Goal: Information Seeking & Learning: Learn about a topic

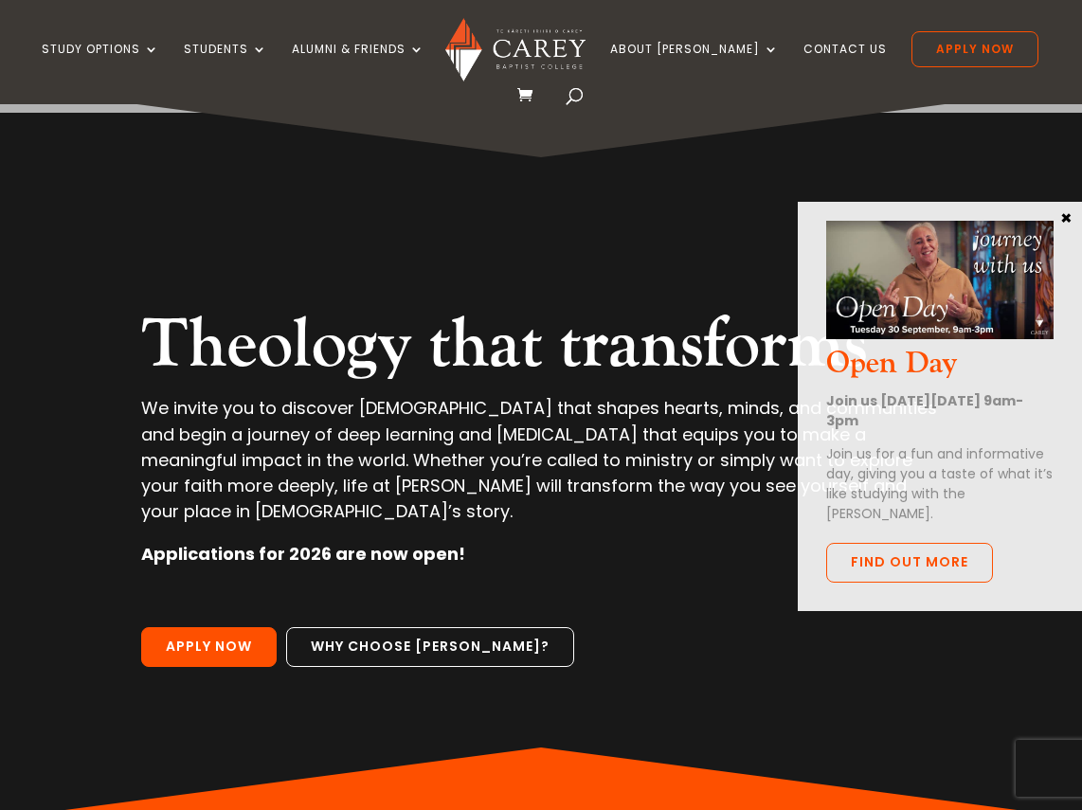
click at [575, 99] on span at bounding box center [575, 99] width 0 height 0
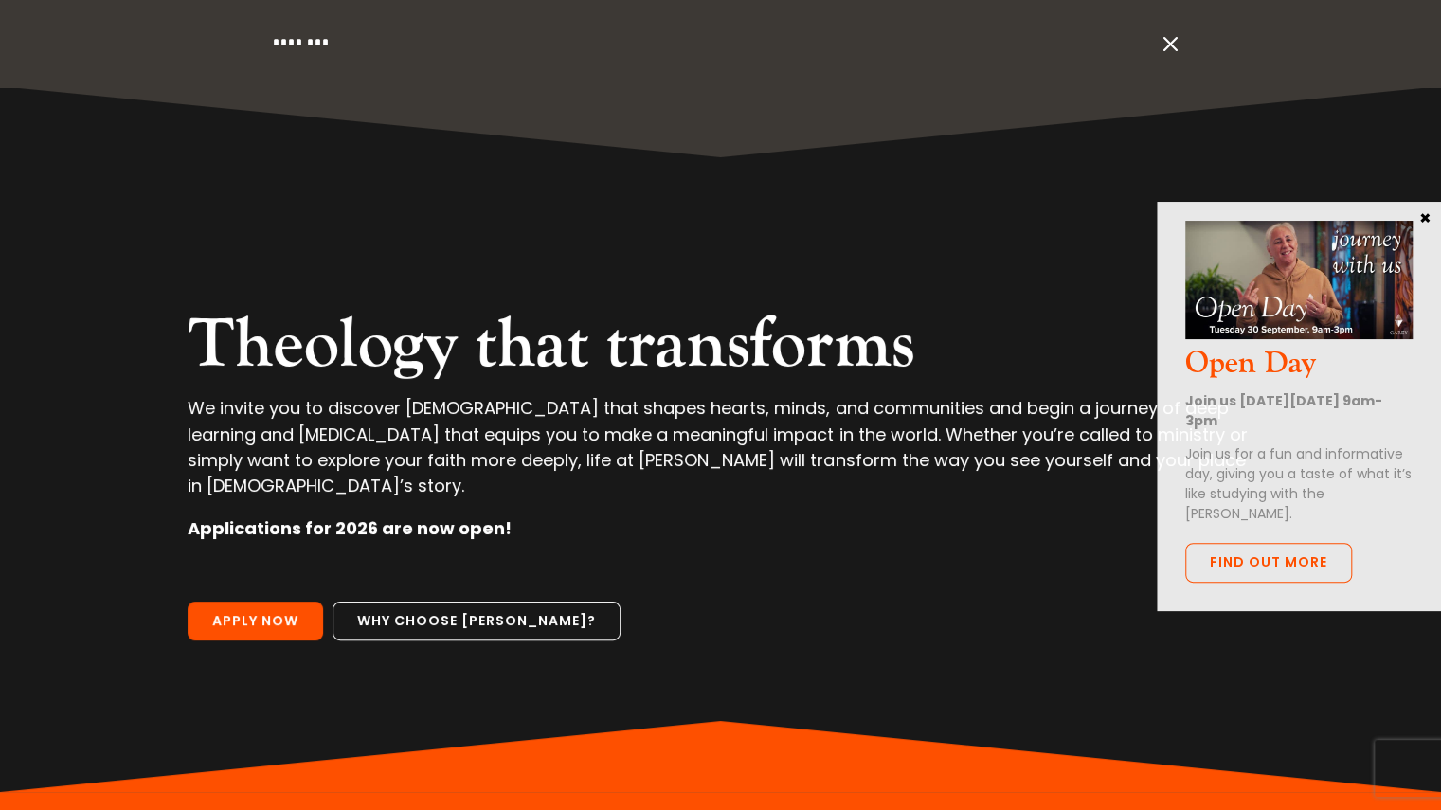
click at [284, 45] on input "search" at bounding box center [713, 43] width 884 height 86
type input "*********"
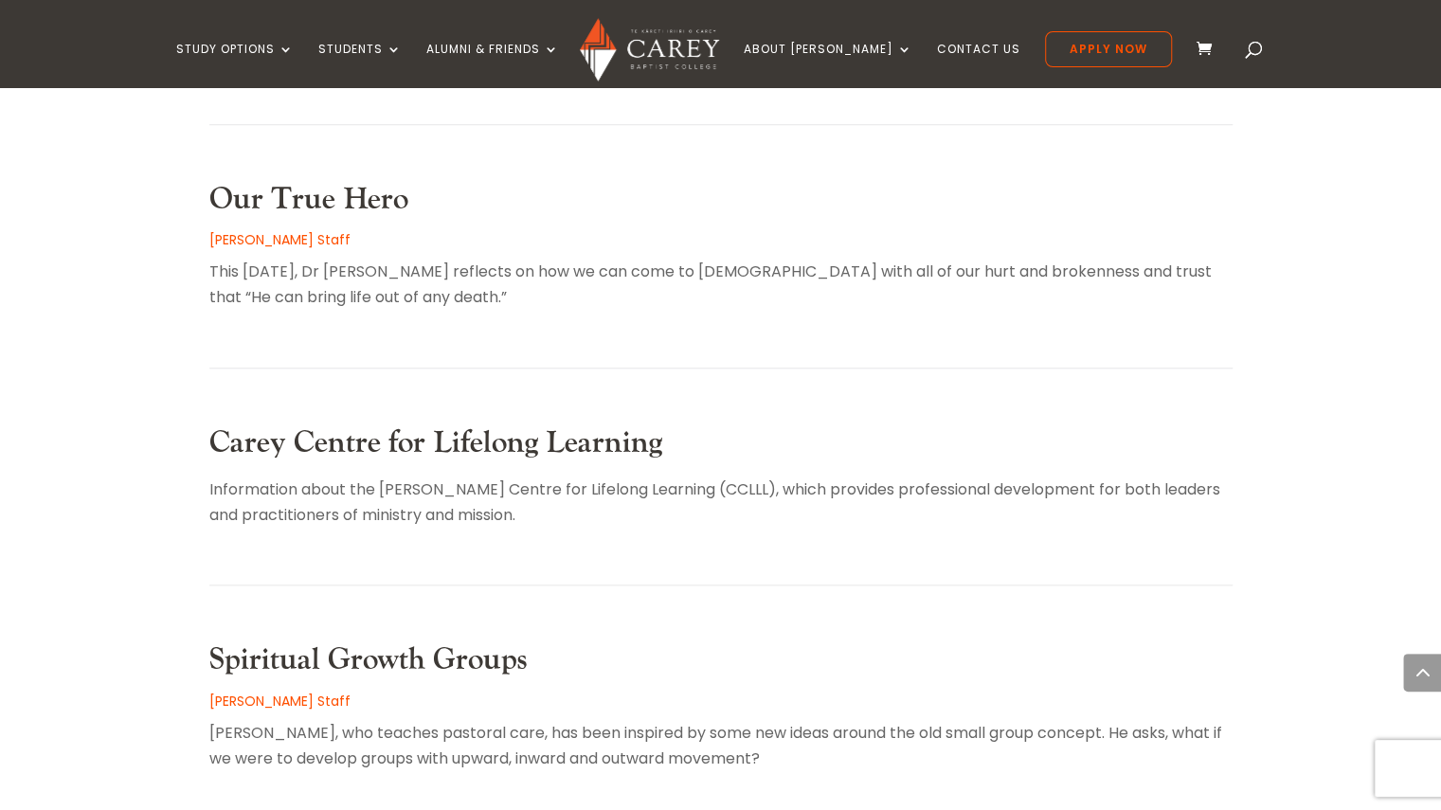
scroll to position [852, 0]
click at [360, 423] on link "Carey Centre for Lifelong Learning" at bounding box center [435, 442] width 453 height 39
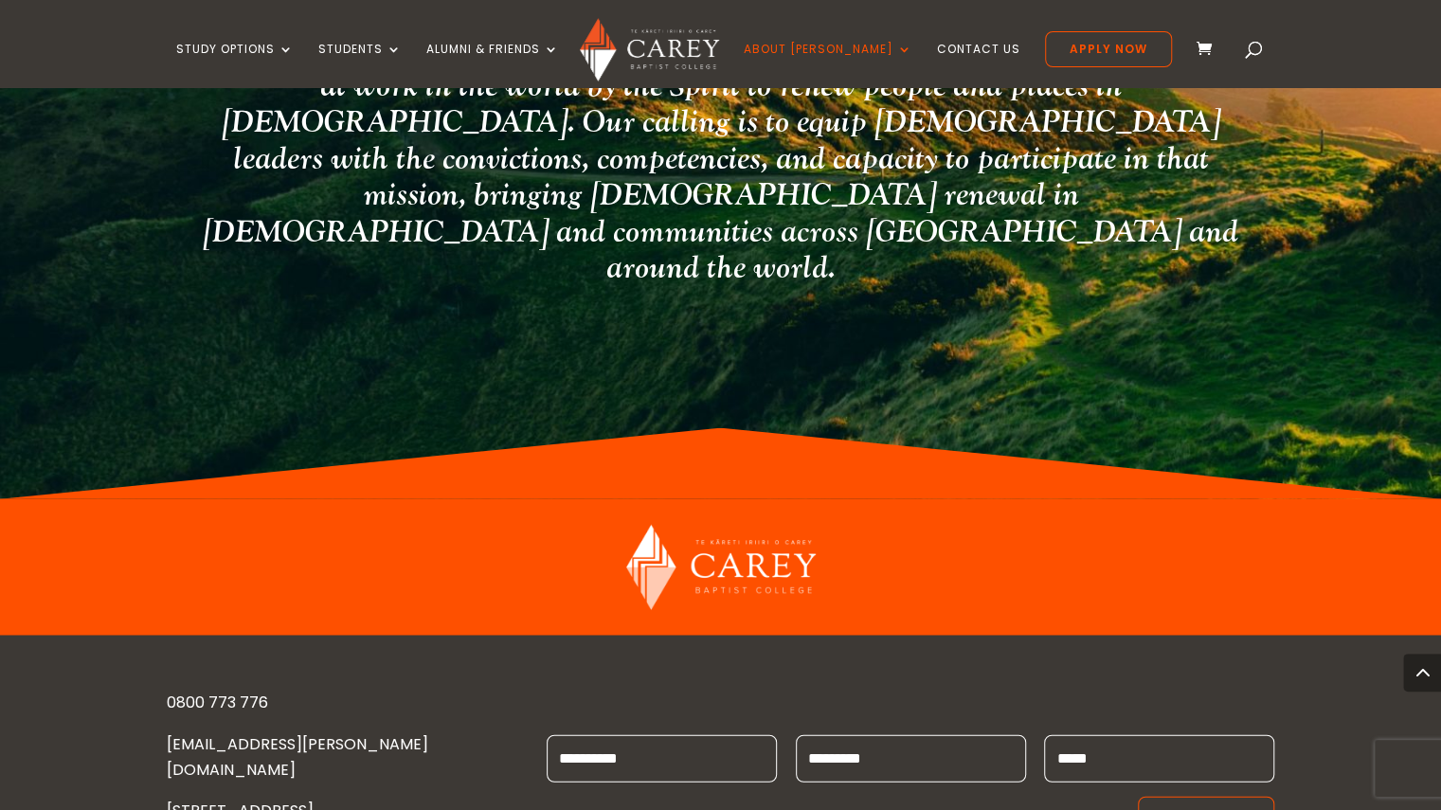
scroll to position [2455, 0]
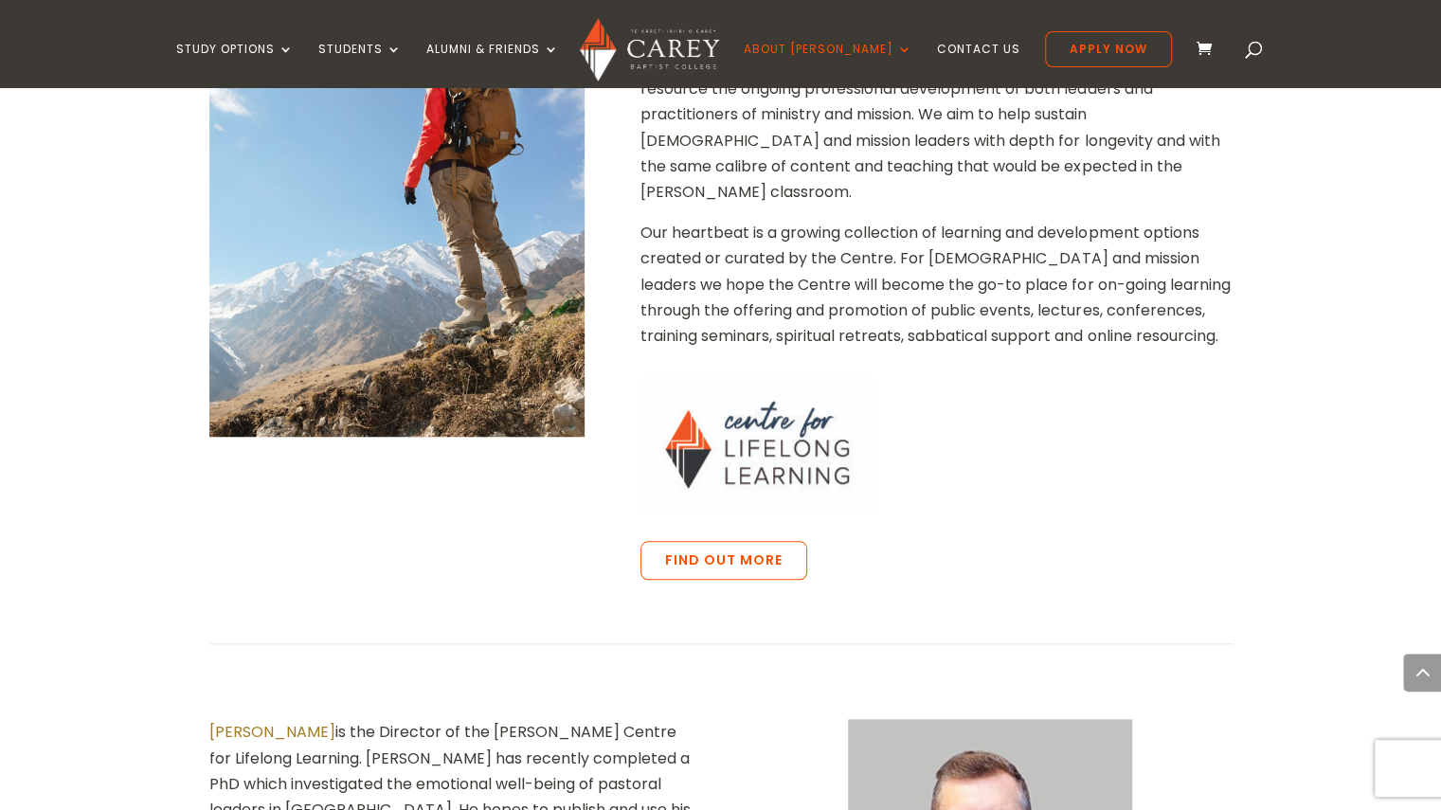
click at [605, 282] on div "About the Centre The [PERSON_NAME] Centre for Lifelong Learning exists to suppo…" at bounding box center [720, 262] width 1023 height 711
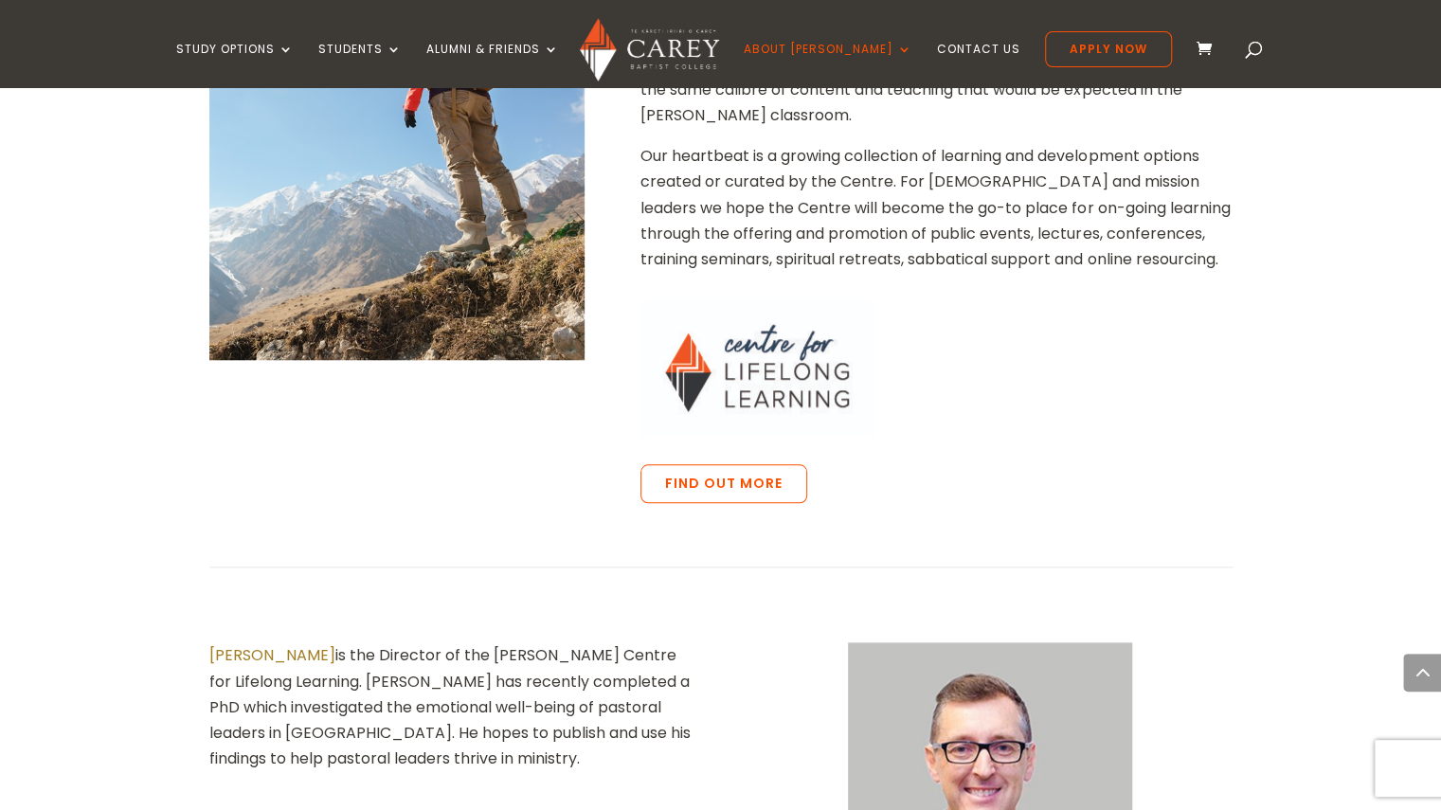
scroll to position [883, 0]
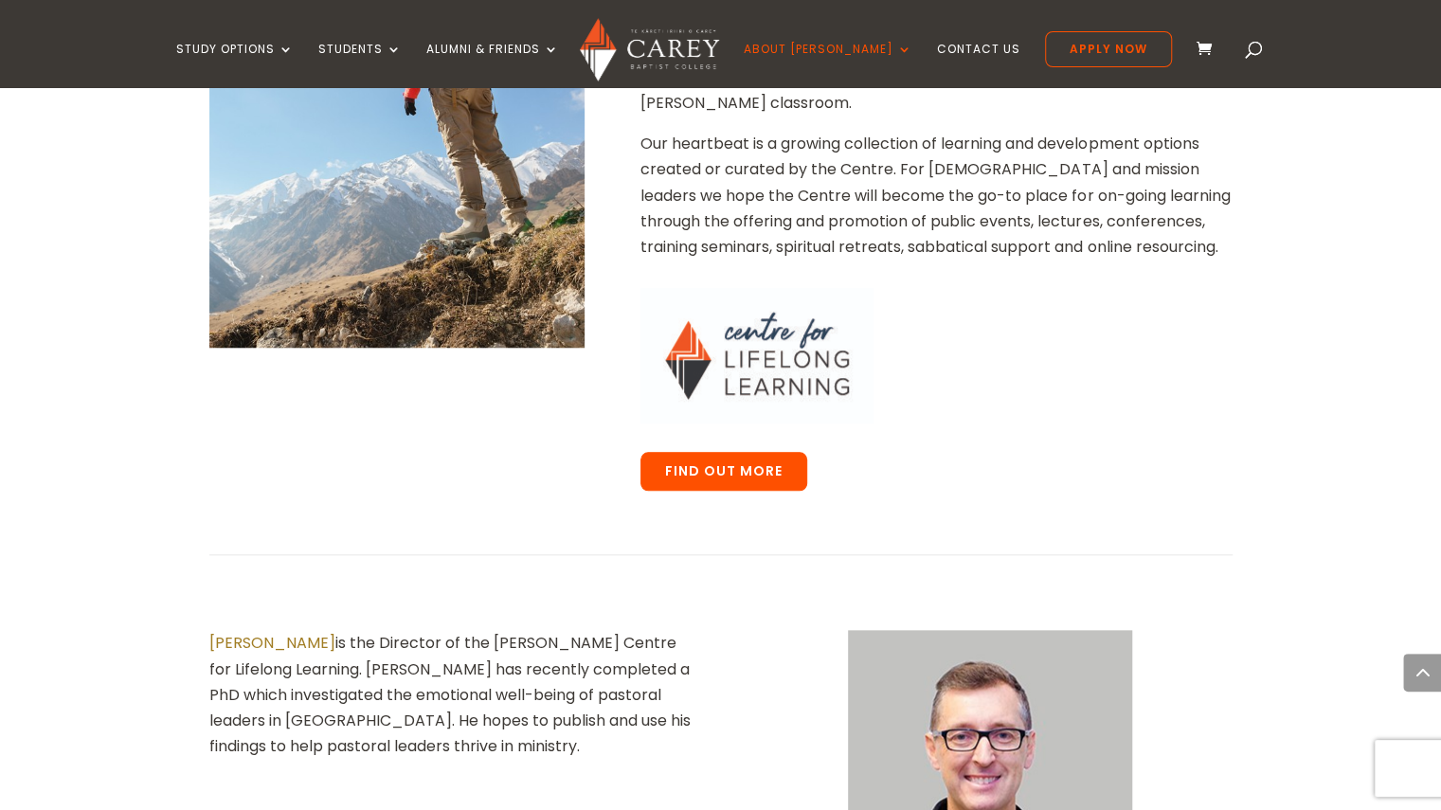
click at [721, 452] on link "Find out more" at bounding box center [724, 472] width 167 height 40
